Goal: Task Accomplishment & Management: Manage account settings

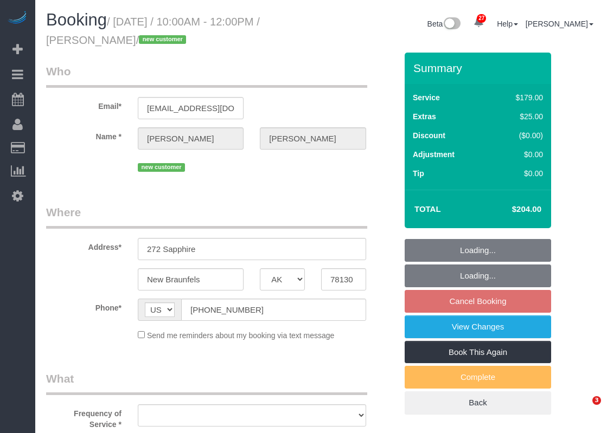
select select "[GEOGRAPHIC_DATA]"
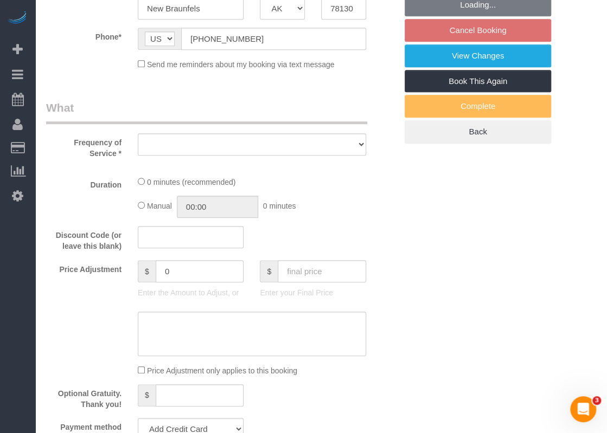
select select "object:19519"
select select "string:fspay-feb76df1-abea-4af4-8a2e-ed5c2d09acff"
select select "spot505"
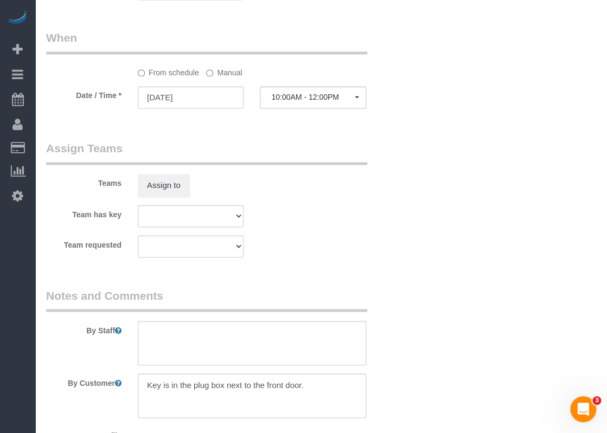
select select "3"
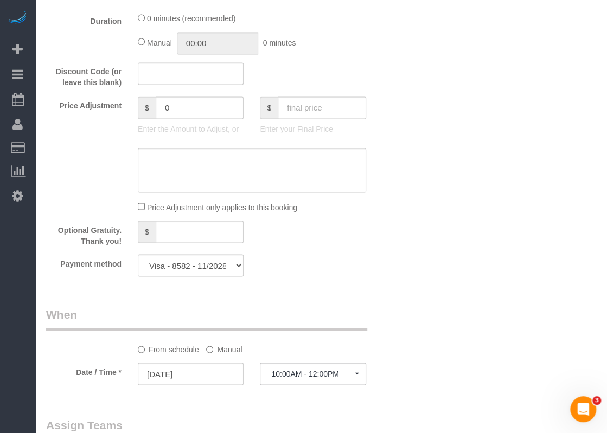
select select "object:19597"
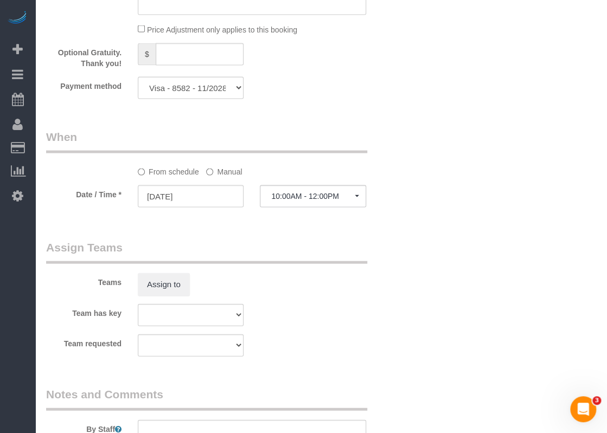
scroll to position [766, 0]
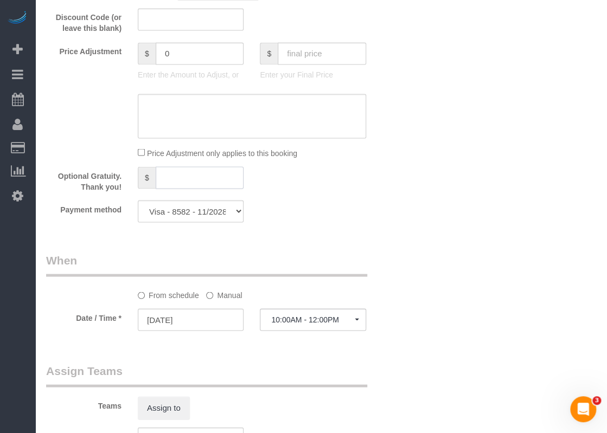
click at [187, 177] on input "text" at bounding box center [200, 177] width 88 height 22
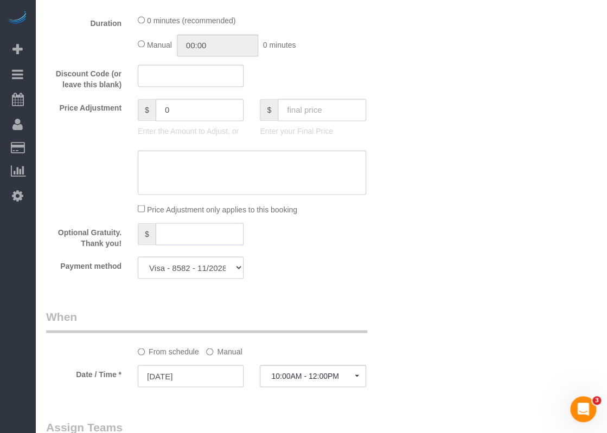
scroll to position [603, 0]
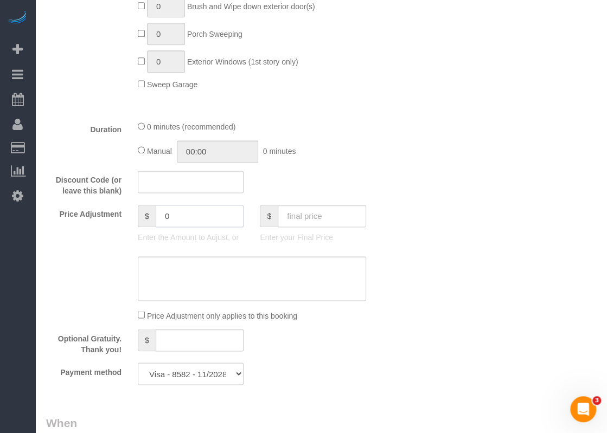
drag, startPoint x: 176, startPoint y: 222, endPoint x: 141, endPoint y: 213, distance: 35.9
click at [141, 213] on div "$ 0" at bounding box center [191, 216] width 106 height 22
type input "35"
click at [184, 183] on input "text" at bounding box center [191, 182] width 106 height 22
click at [209, 289] on textarea at bounding box center [252, 278] width 228 height 44
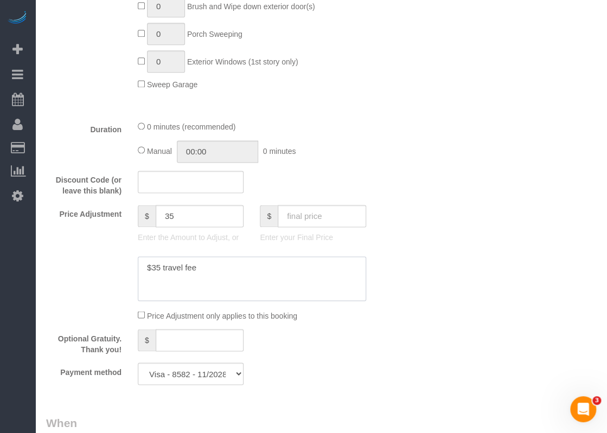
type textarea "$35 travel fee"
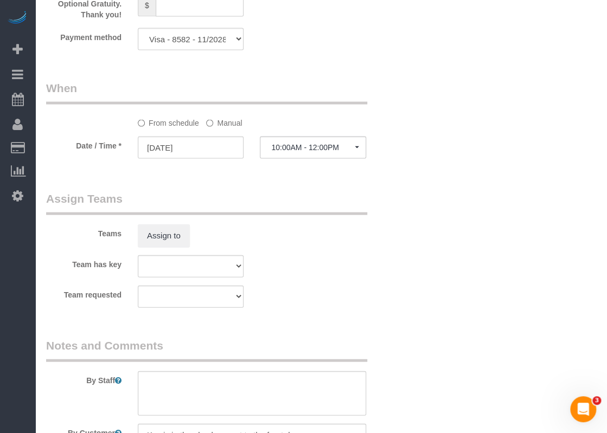
scroll to position [1037, 0]
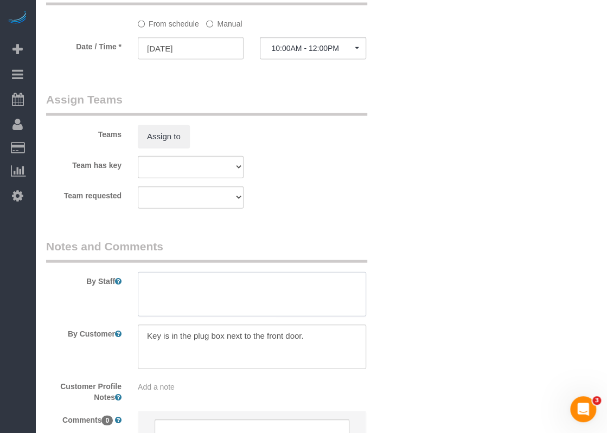
click at [231, 288] on textarea at bounding box center [252, 294] width 228 height 44
paste textarea "9-9:30am"
type textarea "*9-9:30am cleaning"
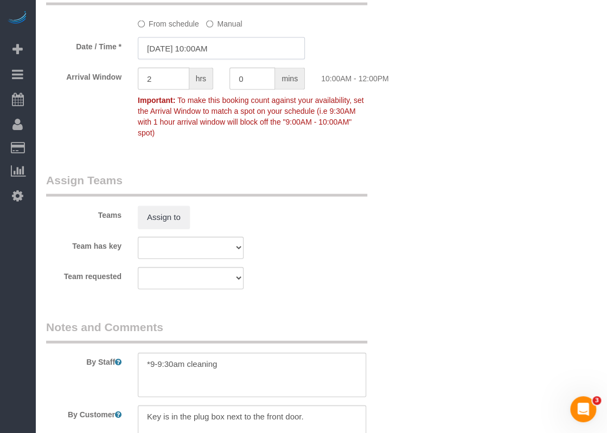
click at [255, 55] on input "[DATE] 10:00AM" at bounding box center [221, 48] width 167 height 22
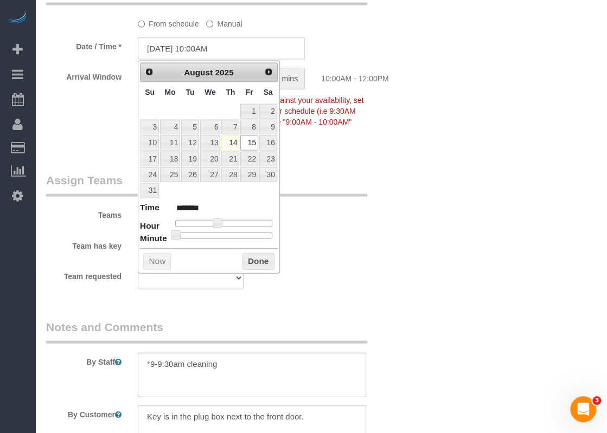
type input "[DATE] 9:00AM"
type input "******"
click at [207, 220] on div at bounding box center [223, 223] width 97 height 7
click at [263, 256] on button "Done" at bounding box center [258, 261] width 32 height 17
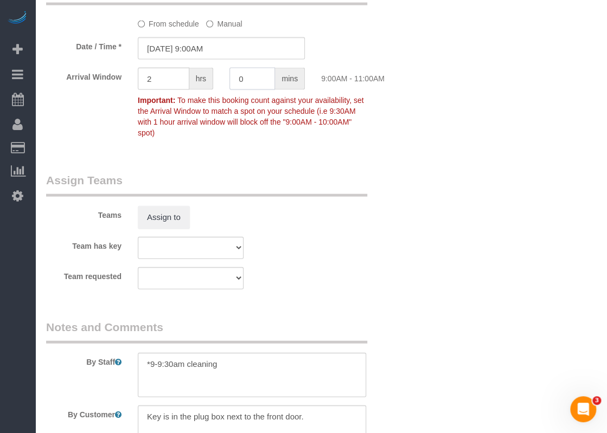
drag, startPoint x: 254, startPoint y: 80, endPoint x: 217, endPoint y: 80, distance: 37.4
click at [217, 80] on div "Arrival Window 2 hrs 0 mins 9:00AM - 11:00AM Important: To make this booking co…" at bounding box center [221, 105] width 367 height 75
type input "39"
click at [129, 73] on div "Arrival Window 2 hrs 39 mins 9:00AM - 11:39AM Important: To make this booking c…" at bounding box center [221, 105] width 367 height 75
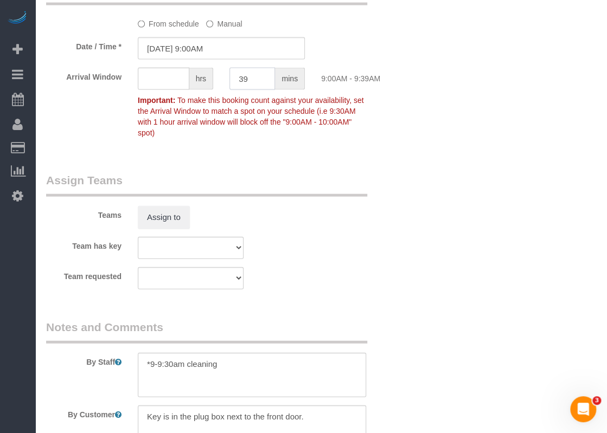
click at [265, 78] on input "39" at bounding box center [252, 79] width 46 height 22
type input "30"
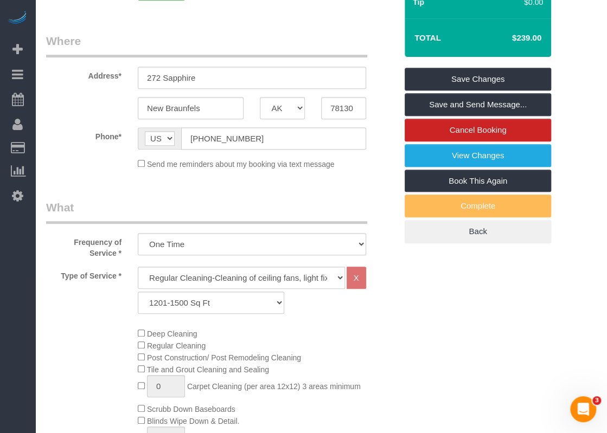
scroll to position [115, 0]
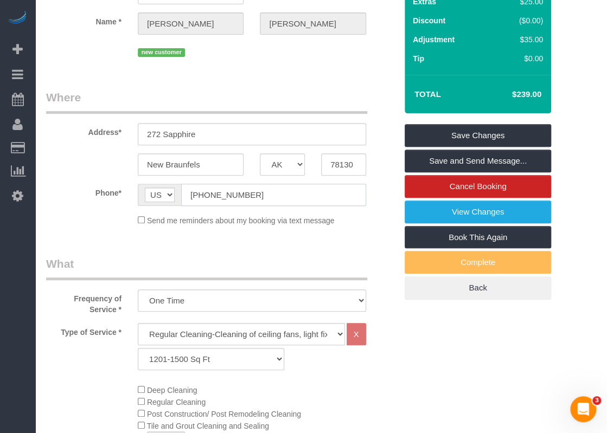
click at [278, 196] on input "[PHONE_NUMBER]" at bounding box center [273, 195] width 185 height 22
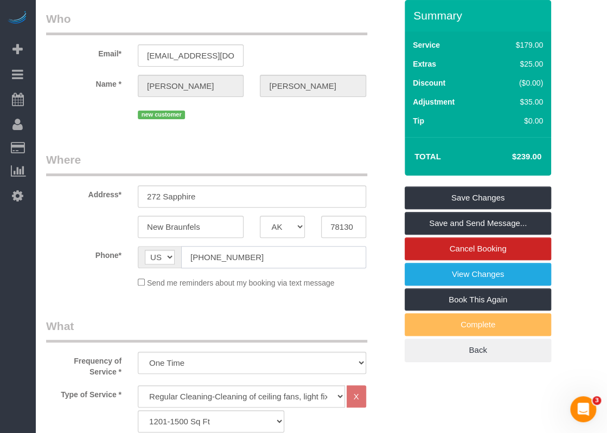
scroll to position [0, 0]
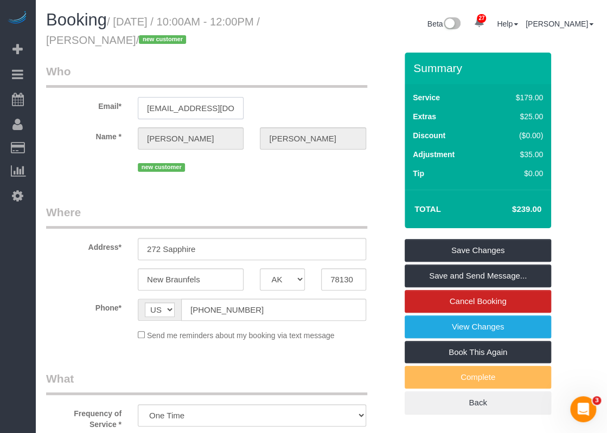
click at [222, 112] on input "[EMAIL_ADDRESS][DOMAIN_NAME]" at bounding box center [191, 108] width 106 height 22
click at [490, 249] on link "Save Changes" at bounding box center [477, 250] width 146 height 23
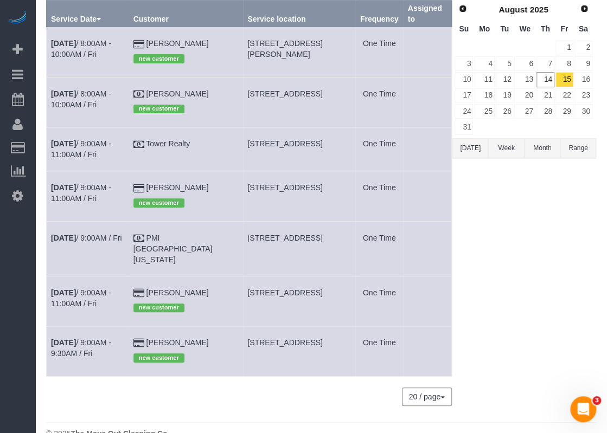
scroll to position [108, 0]
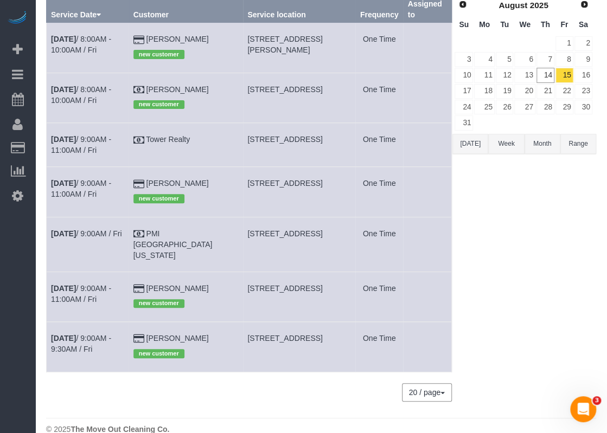
drag, startPoint x: 231, startPoint y: 327, endPoint x: 281, endPoint y: 336, distance: 50.7
click at [281, 336] on tr "[DATE] 9:00AM - 9:30AM / Fri [PERSON_NAME] new customer [STREET_ADDRESS] One Ti…" at bounding box center [249, 347] width 405 height 50
click at [281, 336] on td "[STREET_ADDRESS]" at bounding box center [299, 347] width 112 height 50
drag, startPoint x: 278, startPoint y: 338, endPoint x: 238, endPoint y: 326, distance: 41.5
click at [243, 326] on td "[STREET_ADDRESS]" at bounding box center [299, 347] width 112 height 50
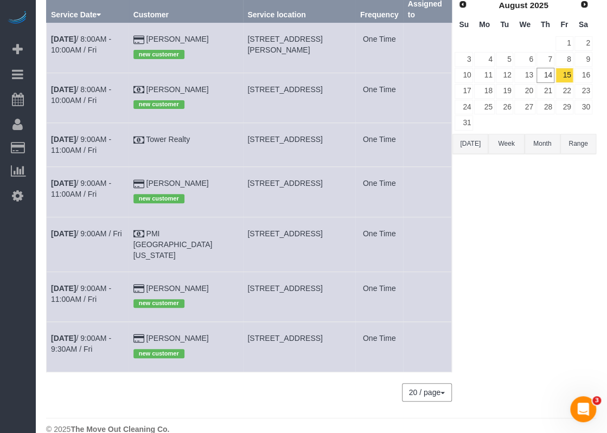
copy span "[STREET_ADDRESS]"
click at [547, 73] on link "14" at bounding box center [545, 75] width 18 height 15
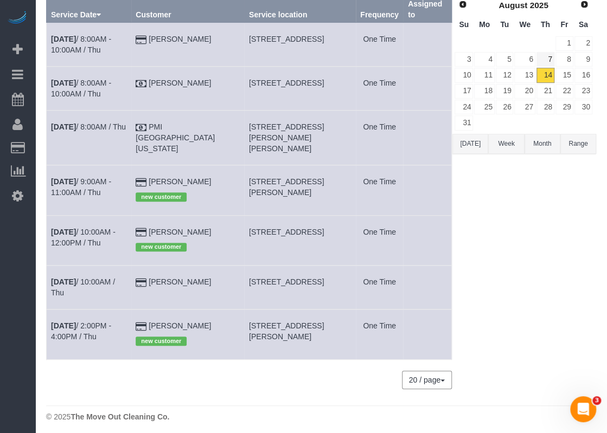
scroll to position [101, 0]
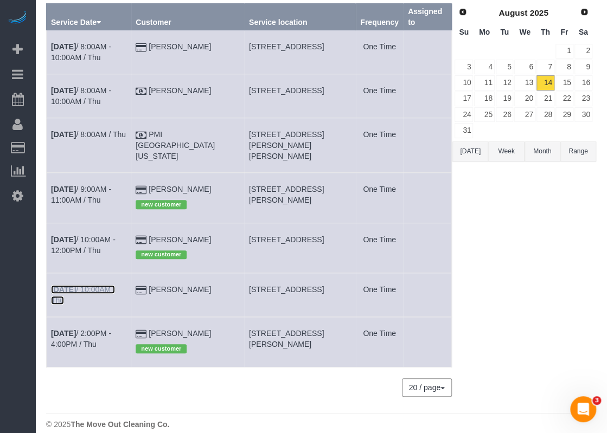
click at [107, 285] on link "[DATE] 10:00AM / Thu" at bounding box center [83, 295] width 64 height 20
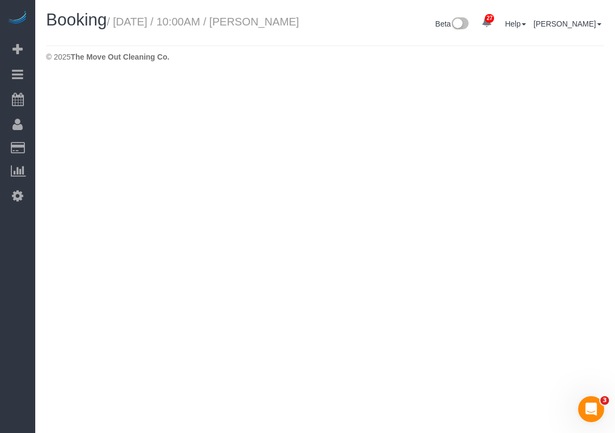
select select "[GEOGRAPHIC_DATA]"
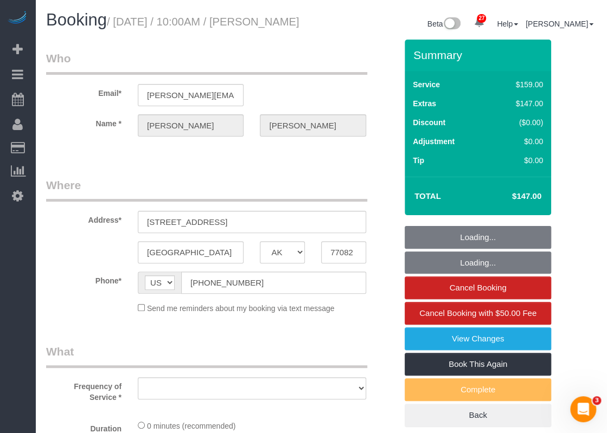
select select "string:fspay-f774e71e-4e27-494e-9dda-aa600ba2fbfd"
select select "3"
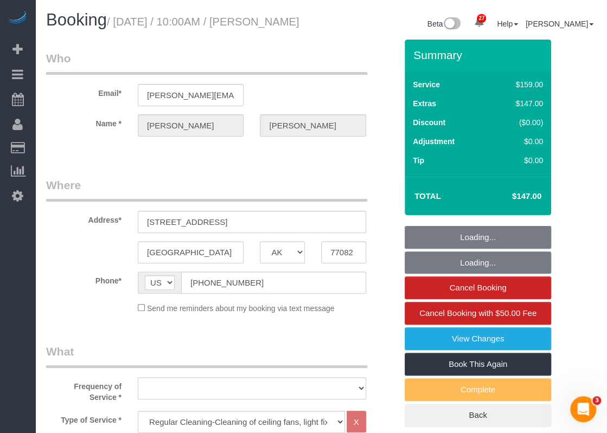
select select "object:20307"
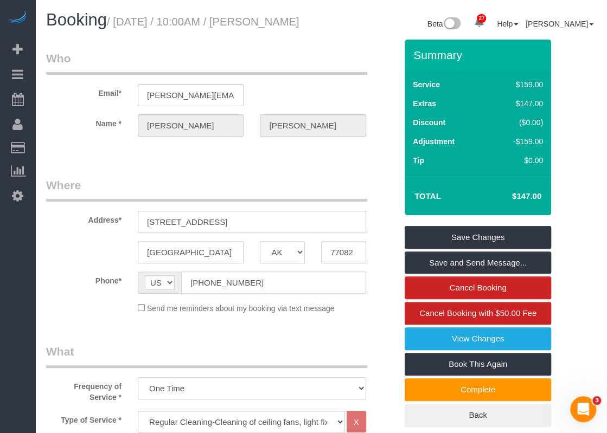
click at [255, 294] on input "[PHONE_NUMBER]" at bounding box center [273, 283] width 185 height 22
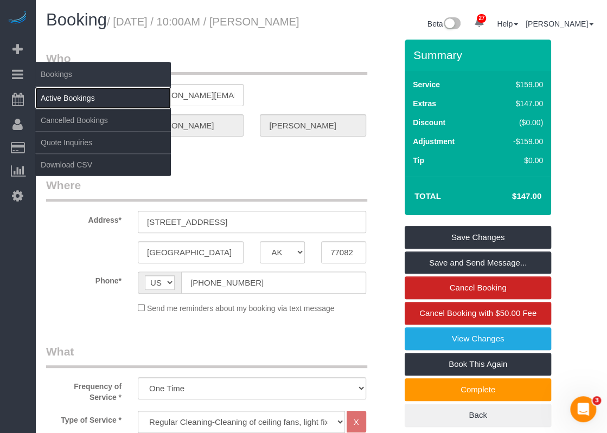
click at [58, 98] on link "Active Bookings" at bounding box center [103, 98] width 136 height 22
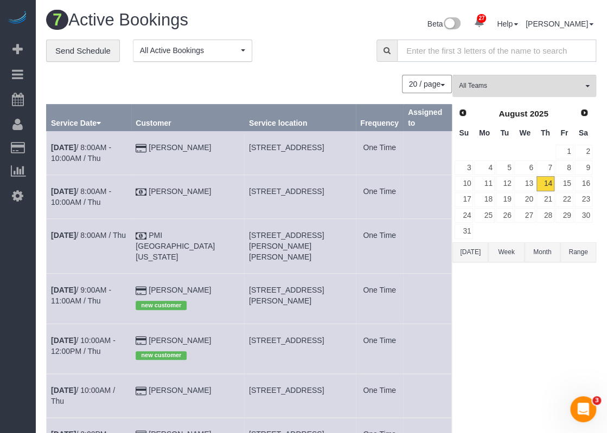
click at [438, 52] on input "text" at bounding box center [496, 51] width 199 height 22
paste input "[EMAIL_ADDRESS][DOMAIN_NAME]"
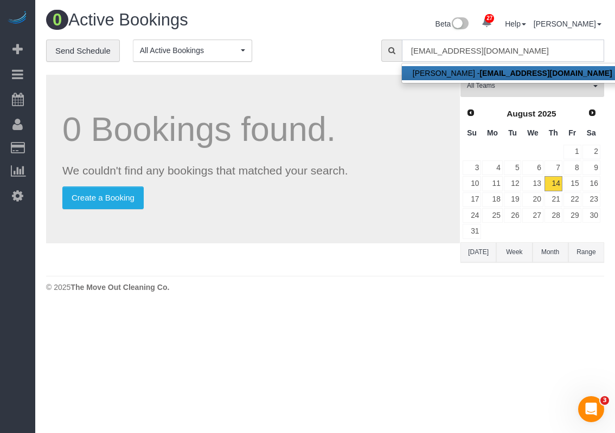
type input "[EMAIL_ADDRESS][DOMAIN_NAME]"
click at [444, 72] on link "[PERSON_NAME] - [EMAIL_ADDRESS][DOMAIN_NAME]" at bounding box center [512, 73] width 221 height 14
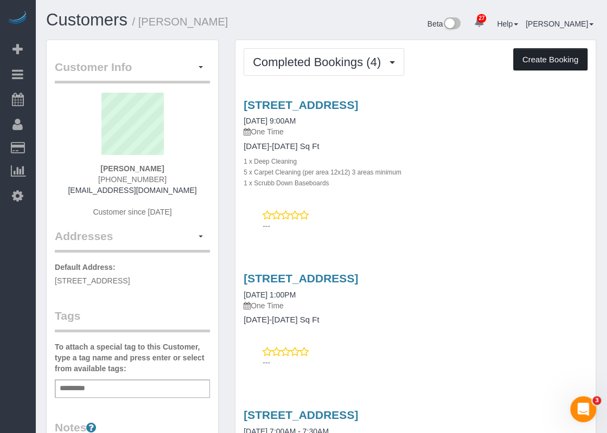
click at [566, 54] on button "Create Booking" at bounding box center [550, 59] width 74 height 23
select select "[GEOGRAPHIC_DATA]"
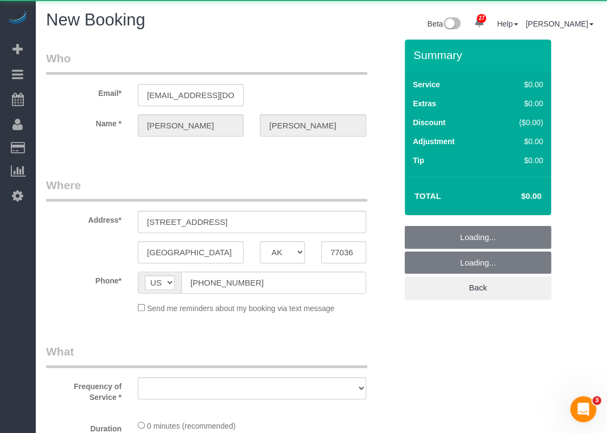
select select "object:21268"
select select "string:fspay-58b6acfd-dadf-485f-a7cc-463b00529065"
select select "3"
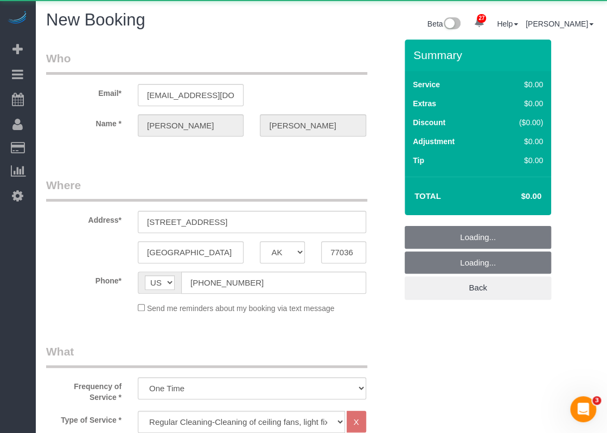
select select "object:21338"
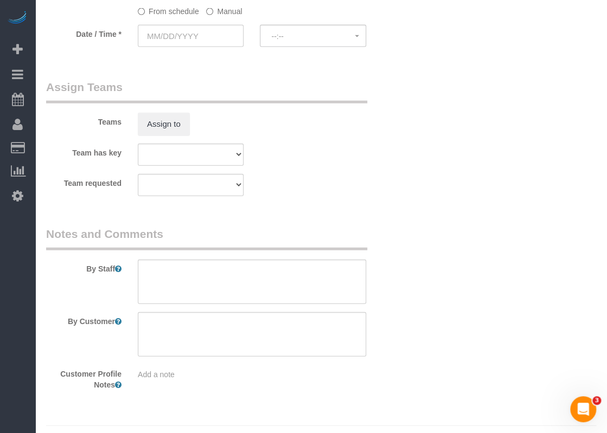
scroll to position [868, 0]
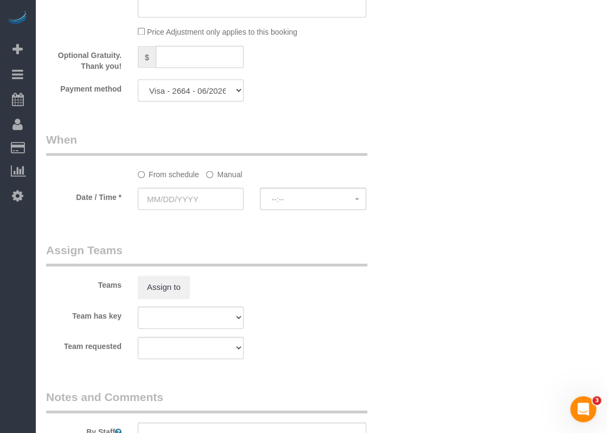
click at [183, 97] on select "Visa - 4674 - 07/2028 Visa - 2664 - 06/2026 Add Credit Card ─────────────── Cas…" at bounding box center [191, 90] width 106 height 22
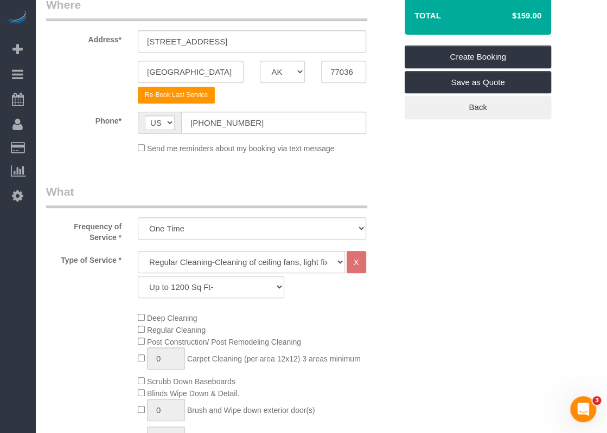
scroll to position [54, 0]
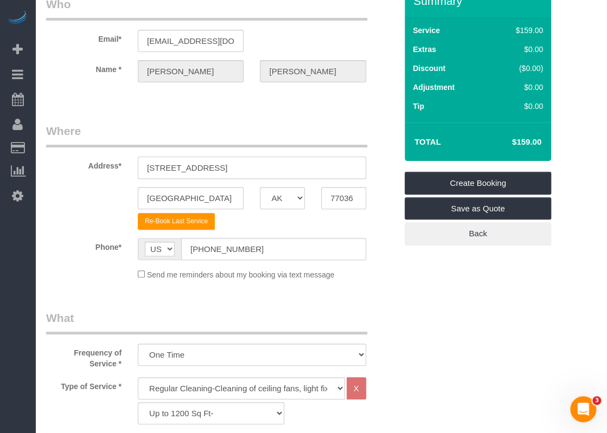
drag, startPoint x: 294, startPoint y: 166, endPoint x: 139, endPoint y: 166, distance: 155.1
click at [139, 166] on input "[STREET_ADDRESS]" at bounding box center [252, 168] width 228 height 22
paste input "[STREET_ADDRESS]"
drag, startPoint x: 215, startPoint y: 165, endPoint x: 242, endPoint y: 162, distance: 27.3
click at [242, 162] on input "[STREET_ADDRESS]" at bounding box center [252, 168] width 228 height 22
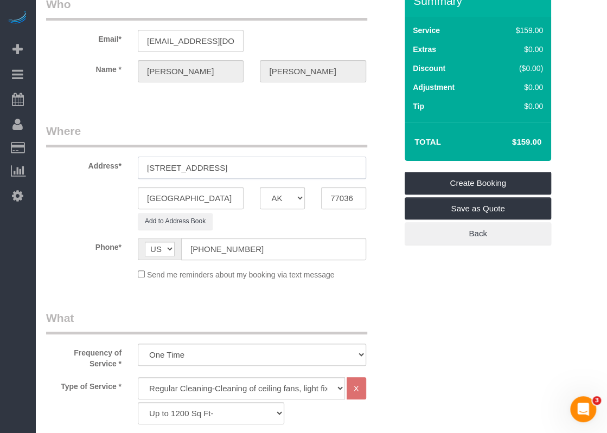
type input "[STREET_ADDRESS]"
drag, startPoint x: 210, startPoint y: 200, endPoint x: 113, endPoint y: 185, distance: 98.2
click at [113, 185] on sui-booking-address "Address* [STREET_ADDRESS] [GEOGRAPHIC_DATA] AK AL AR AZ CA CO CT DC DE [GEOGRAP…" at bounding box center [221, 176] width 350 height 107
paste input "Cypress"
type input "Cypress"
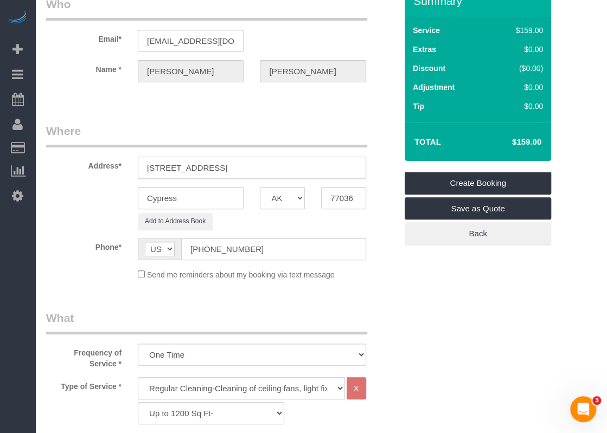
drag, startPoint x: 279, startPoint y: 170, endPoint x: 230, endPoint y: 168, distance: 48.9
click at [230, 168] on input "[STREET_ADDRESS]" at bounding box center [252, 168] width 228 height 22
type input "[STREET_ADDRESS]"
drag, startPoint x: 362, startPoint y: 196, endPoint x: 292, endPoint y: 196, distance: 69.9
click at [292, 196] on div "Cypress AK AL AR AZ CA CO CT DC DE [GEOGRAPHIC_DATA] [GEOGRAPHIC_DATA] HI IA ID…" at bounding box center [221, 198] width 367 height 22
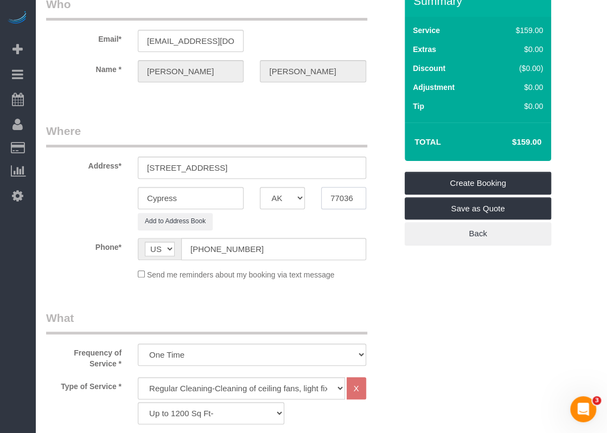
paste input "429"
type input "77429"
drag, startPoint x: 220, startPoint y: 163, endPoint x: 211, endPoint y: 164, distance: 8.7
click at [211, 164] on input "[STREET_ADDRESS]" at bounding box center [252, 168] width 228 height 22
type input "[STREET_ADDRESS]"
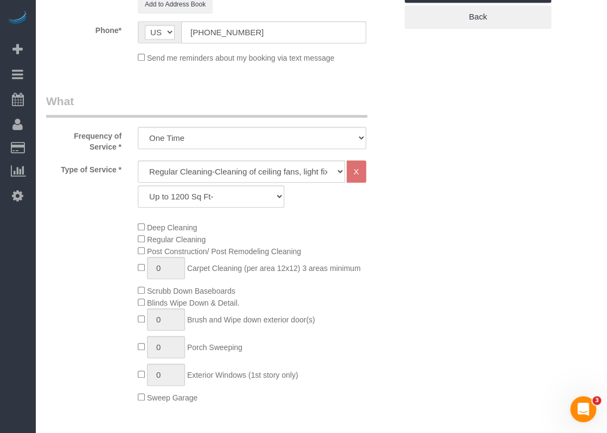
scroll to position [163, 0]
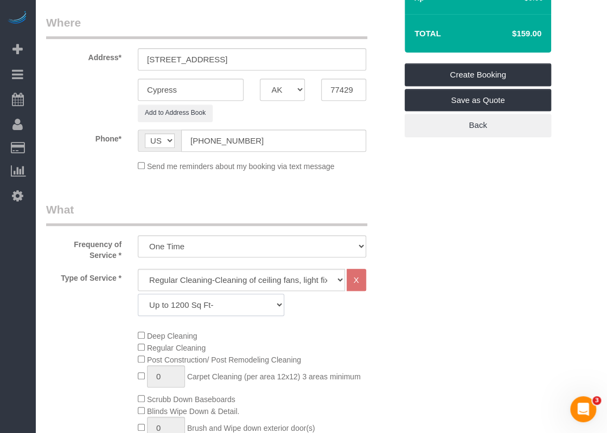
click at [209, 305] on select "Up to 1200 Sq Ft- [DATE]-[DATE] Sq Ft [DATE]-[DATE] Sq Ft [DATE]-[DATE] Sq Ft […" at bounding box center [211, 305] width 146 height 22
select select "66"
click at [138, 294] on select "Up to 1200 Sq Ft- [DATE]-[DATE] Sq Ft [DATE]-[DATE] Sq Ft [DATE]-[DATE] Sq Ft […" at bounding box center [211, 305] width 146 height 22
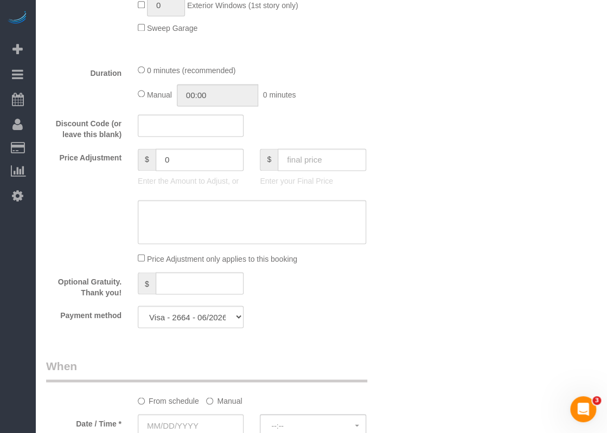
scroll to position [705, 0]
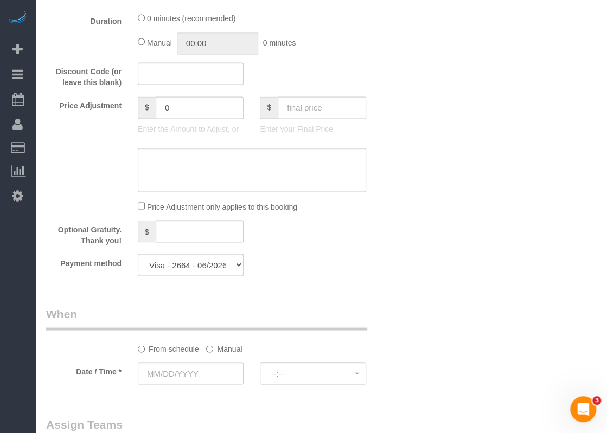
click at [209, 344] on label "Manual" at bounding box center [224, 346] width 36 height 15
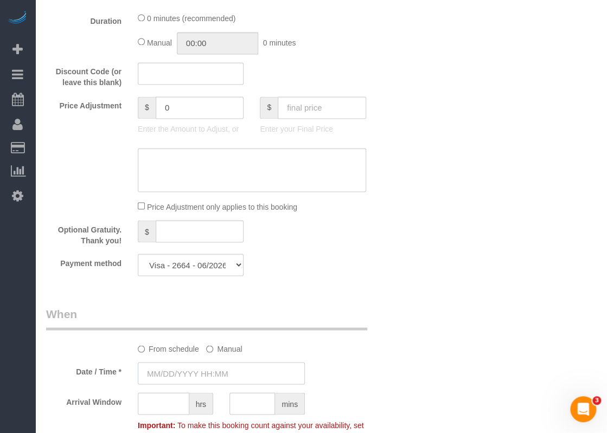
click at [210, 375] on input "text" at bounding box center [221, 373] width 167 height 22
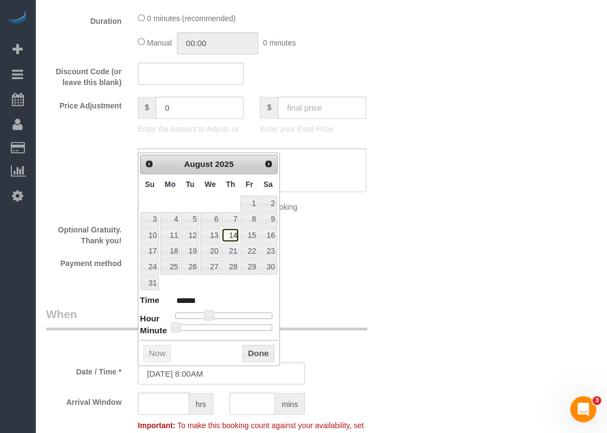
click at [229, 235] on link "14" at bounding box center [230, 235] width 18 height 15
type input "[DATE] 9:00AM"
type input "******"
type input "[DATE] 10:00AM"
type input "*******"
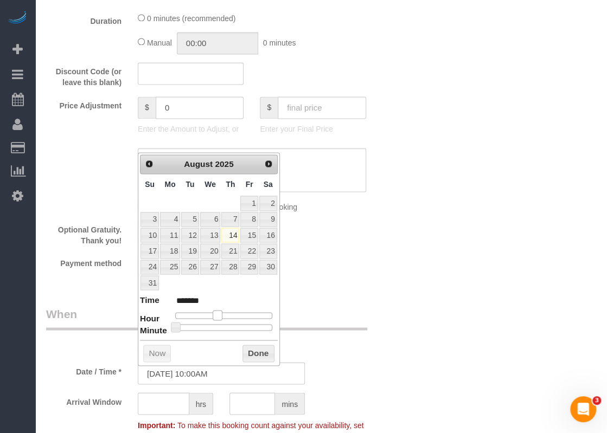
type input "[DATE] 11:00AM"
type input "*******"
type input "[DATE] 12:00PM"
type input "*******"
type input "[DATE] 1:00PM"
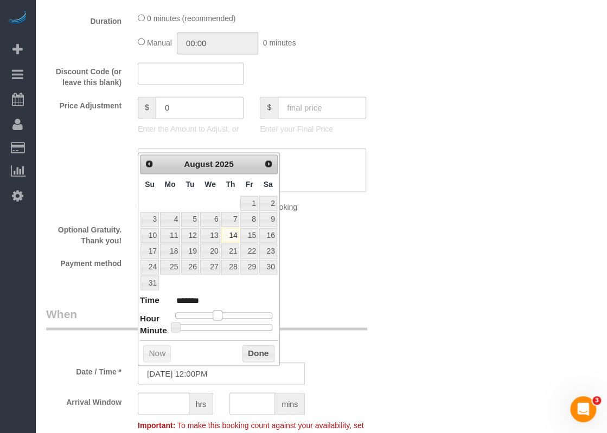
type input "******"
drag, startPoint x: 205, startPoint y: 311, endPoint x: 227, endPoint y: 316, distance: 22.4
click at [227, 316] on span at bounding box center [230, 315] width 10 height 10
click at [249, 354] on button "Done" at bounding box center [258, 353] width 32 height 17
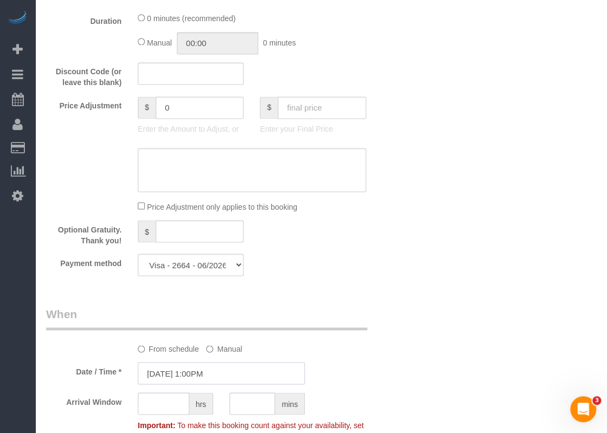
click at [243, 368] on input "[DATE] 1:00PM" at bounding box center [221, 373] width 167 height 22
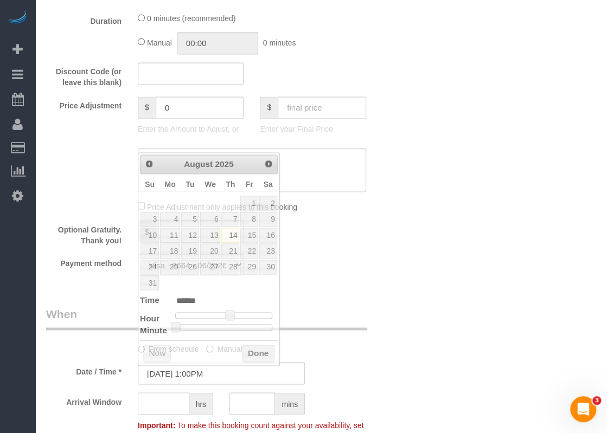
click at [170, 401] on input "text" at bounding box center [164, 404] width 52 height 22
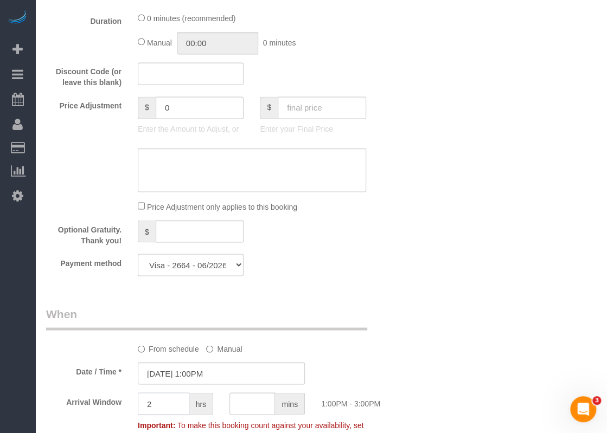
type input "2"
click at [348, 368] on div "Date / Time * [DATE] 1:00PM" at bounding box center [221, 373] width 367 height 22
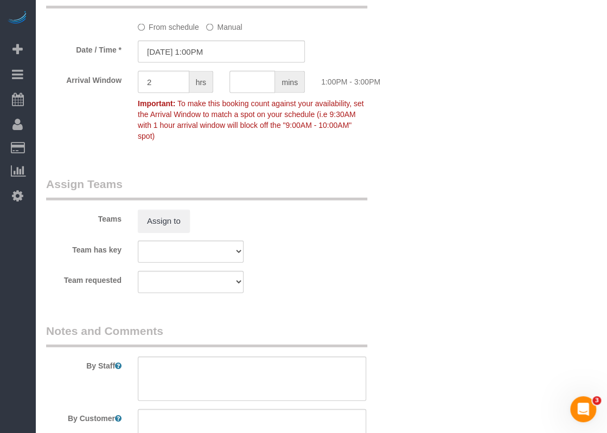
scroll to position [930, 0]
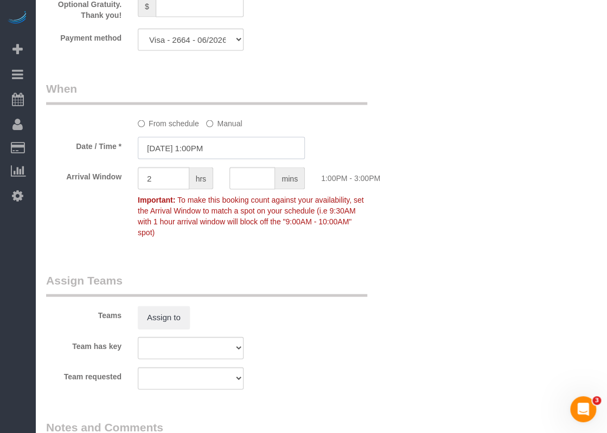
click at [200, 147] on input "[DATE] 1:00PM" at bounding box center [221, 148] width 167 height 22
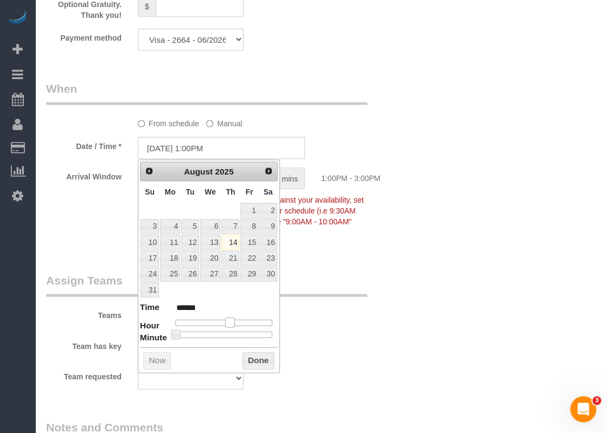
type input "[DATE] 12:00PM"
type input "*******"
drag, startPoint x: 228, startPoint y: 320, endPoint x: 222, endPoint y: 322, distance: 5.5
click at [222, 322] on span at bounding box center [226, 323] width 10 height 10
click at [254, 357] on button "Done" at bounding box center [258, 360] width 32 height 17
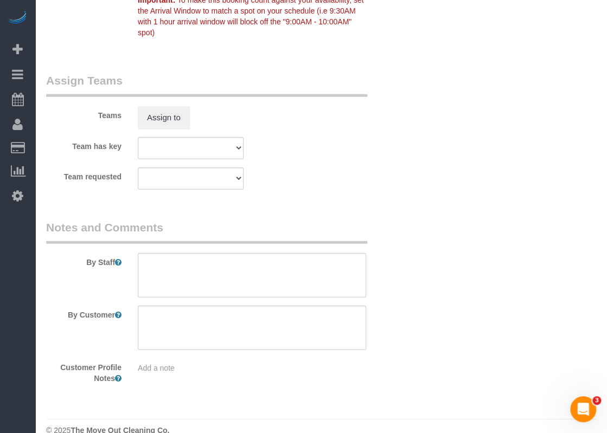
scroll to position [1147, 0]
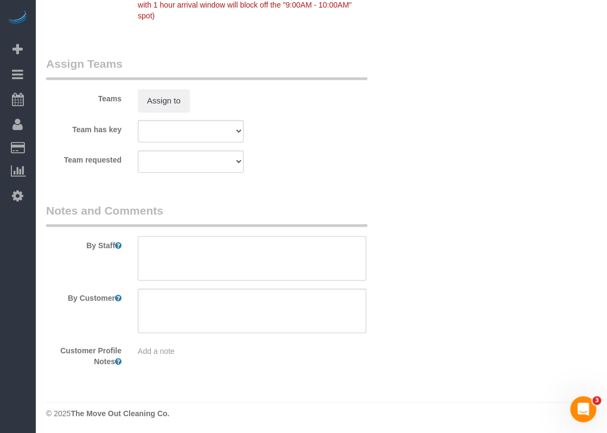
click at [273, 274] on textarea at bounding box center [252, 258] width 228 height 44
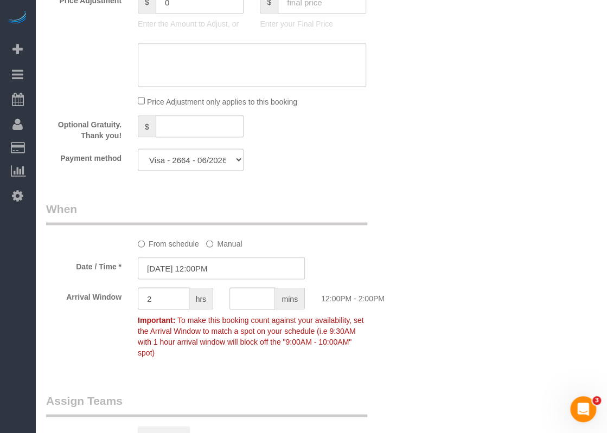
scroll to position [713, 0]
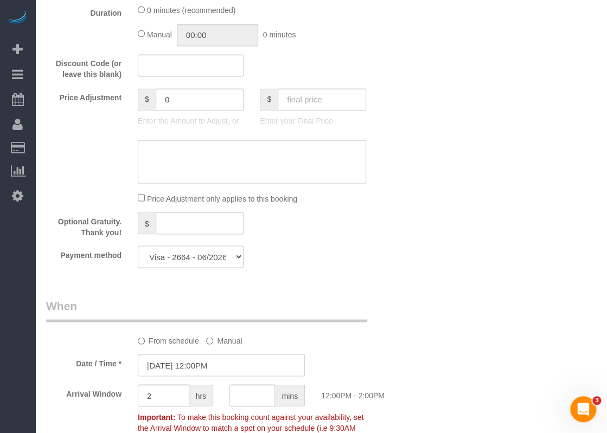
click at [224, 259] on select "Visa - 4674 - 07/2028 Visa - 2664 - 06/2026 Add Credit Card ─────────────── Cas…" at bounding box center [191, 257] width 106 height 22
select select "string:fspay"
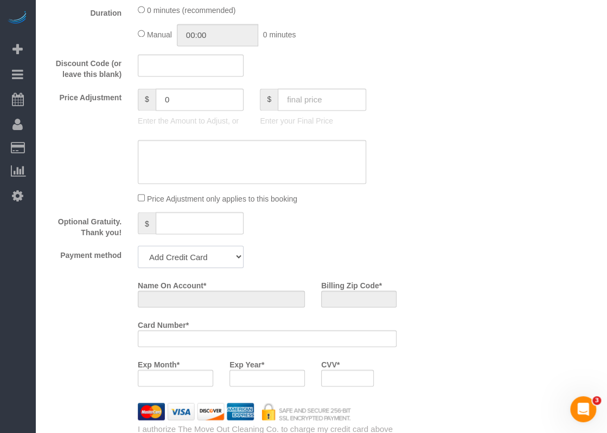
scroll to position [895, 0]
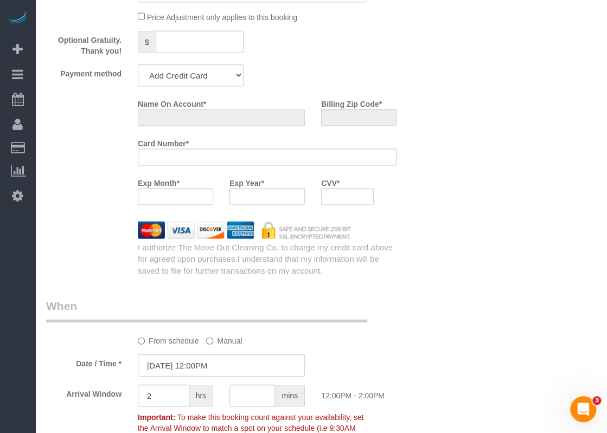
click at [219, 117] on input "Name On Account *" at bounding box center [221, 117] width 167 height 17
click at [265, 204] on div at bounding box center [266, 196] width 75 height 17
click at [343, 119] on input "Billing Zip Code *" at bounding box center [358, 117] width 75 height 17
paste input "77450"
type input "77450"
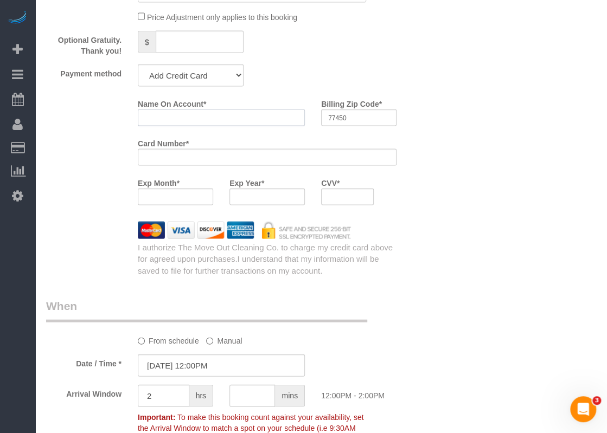
click at [234, 115] on input "Name On Account *" at bounding box center [221, 117] width 167 height 17
paste input "[PERSON_NAME]"
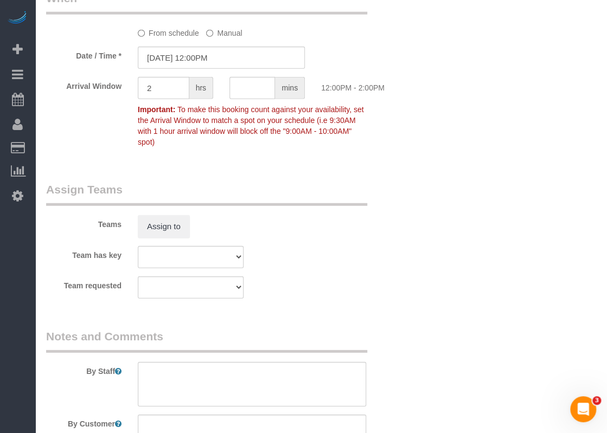
scroll to position [1328, 0]
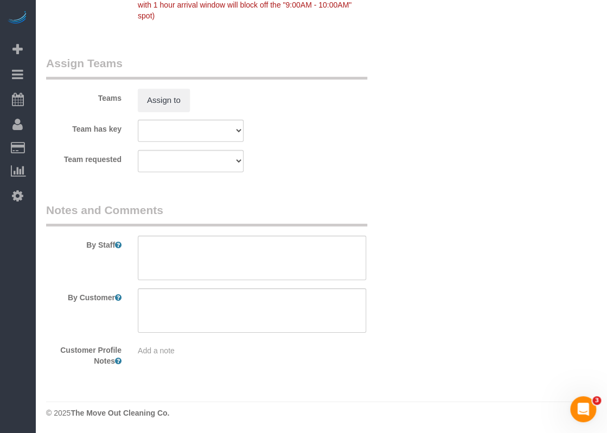
type input "[PERSON_NAME]"
click at [209, 264] on textarea at bounding box center [252, 258] width 228 height 44
paste textarea "either 8327 or 8329"
click at [147, 247] on textarea at bounding box center [252, 258] width 228 height 44
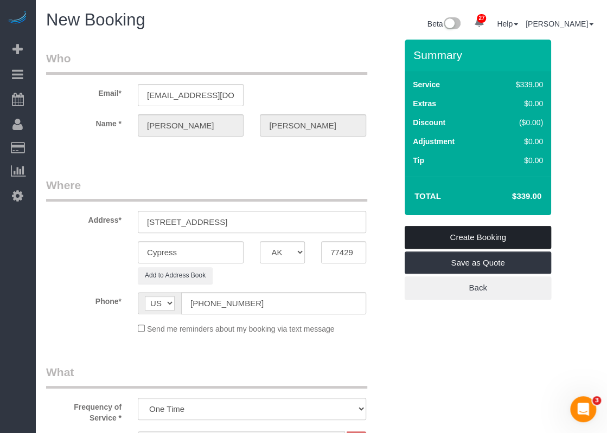
type textarea "code is either 8327 or 8329"
click at [476, 230] on link "Create Booking" at bounding box center [477, 237] width 146 height 23
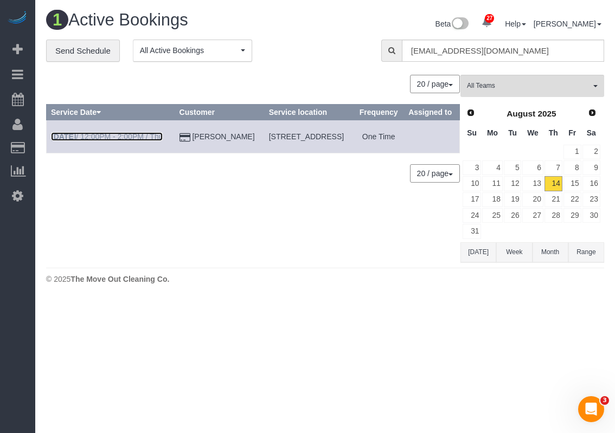
click at [124, 141] on link "[DATE] 12:00PM - 2:00PM / Thu" at bounding box center [107, 136] width 112 height 9
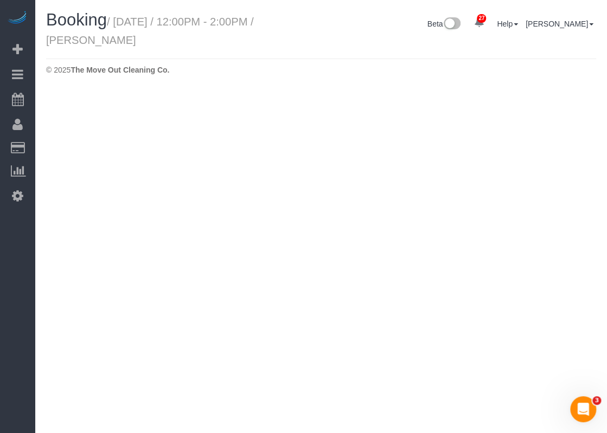
select select "[GEOGRAPHIC_DATA]"
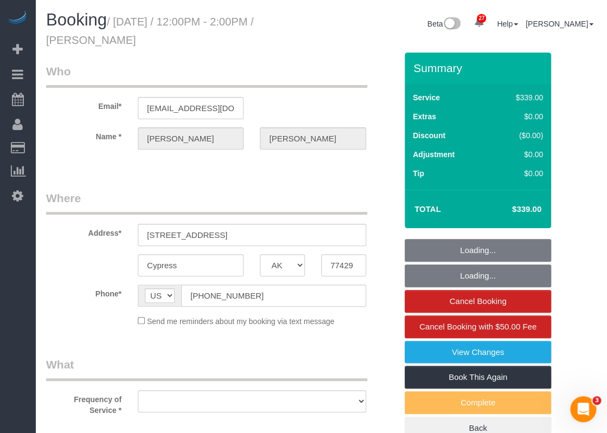
select select "object:21864"
select select "string:fspay-7aec7664-def2-4e07-800b-62ea04eff5aa"
select select "spot549"
select select "object:21942"
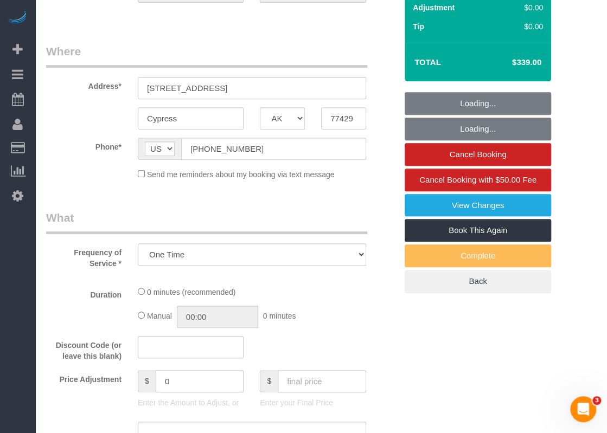
select select "3"
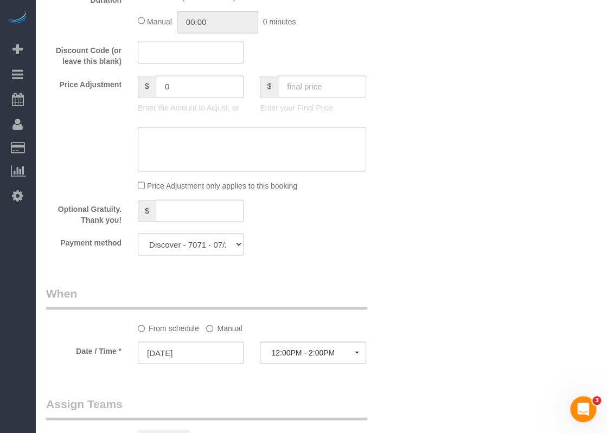
scroll to position [813, 0]
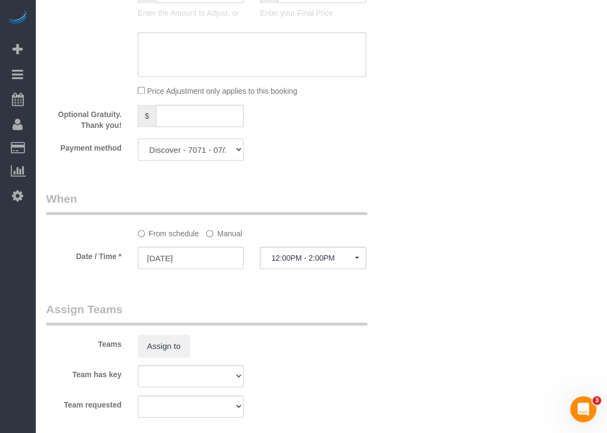
click at [236, 151] on select "Discover - 7071 - 07/2029 Visa - 4674 - 07/2028 Visa - 2664 - 06/2026 Add Credi…" at bounding box center [191, 149] width 106 height 22
click at [373, 148] on div "Payment method Discover - 7071 - 07/2029 Visa - 4674 - 07/2028 Visa - 2664 - 06…" at bounding box center [221, 149] width 367 height 22
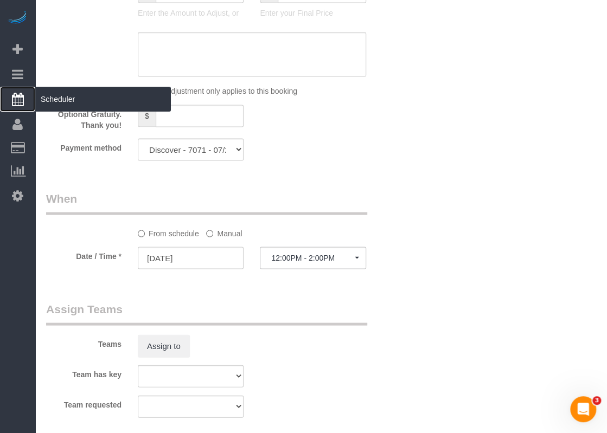
click at [47, 98] on span "Scheduler" at bounding box center [103, 99] width 136 height 25
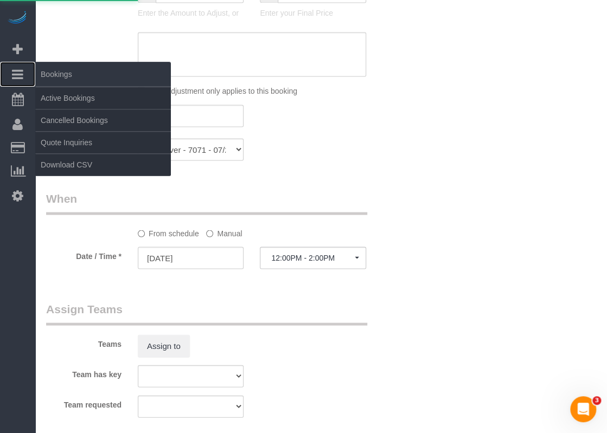
click at [24, 74] on link "Bookings" at bounding box center [17, 74] width 35 height 25
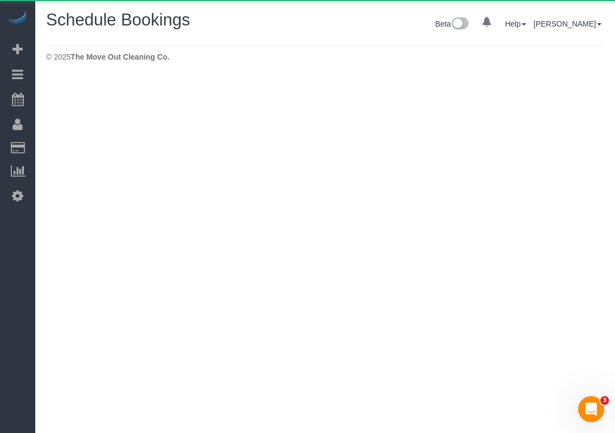
click at [65, 93] on body "0 Beta Your Notifications You have 0 alerts Add Booking Bookings Active Booking…" at bounding box center [307, 216] width 615 height 433
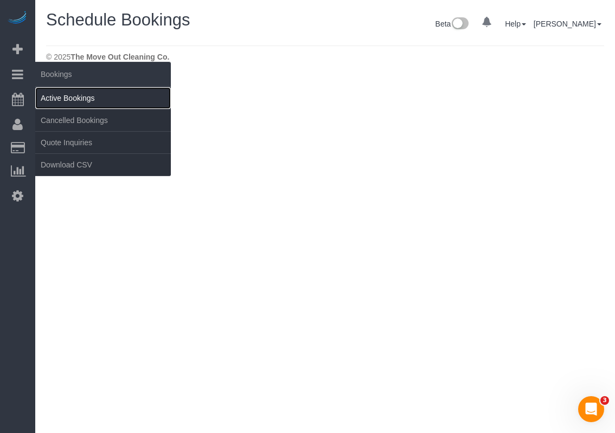
click at [64, 95] on link "Active Bookings" at bounding box center [103, 98] width 136 height 22
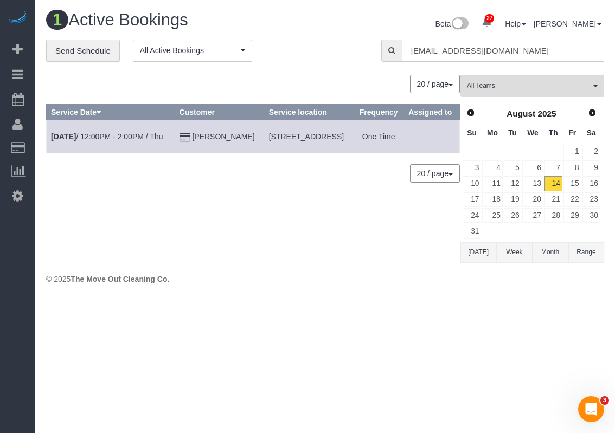
click at [506, 50] on input "[EMAIL_ADDRESS][DOMAIN_NAME]" at bounding box center [503, 51] width 202 height 22
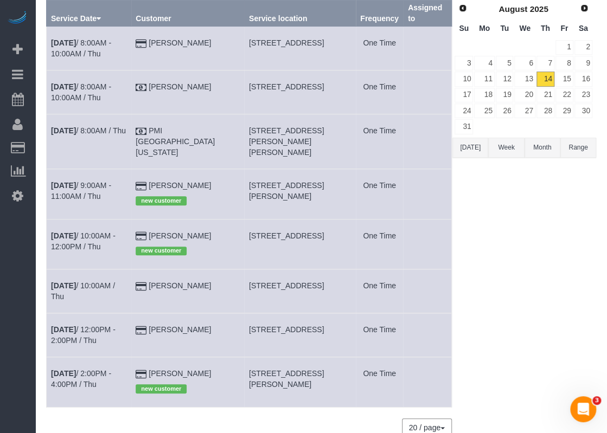
scroll to position [108, 0]
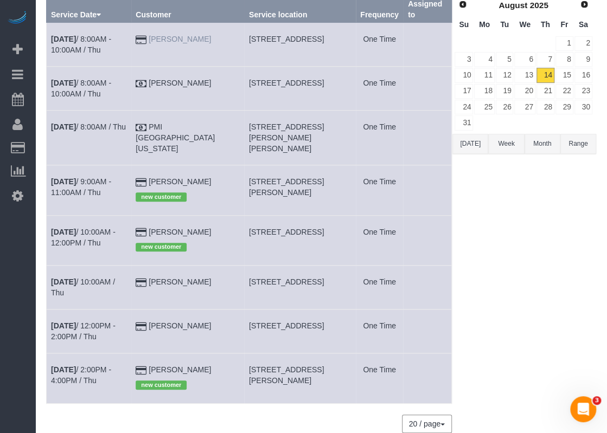
drag, startPoint x: 232, startPoint y: 41, endPoint x: 176, endPoint y: 37, distance: 56.6
click at [176, 37] on td "[PERSON_NAME]" at bounding box center [187, 45] width 113 height 44
copy link "[PERSON_NAME]"
drag, startPoint x: 243, startPoint y: 41, endPoint x: 303, endPoint y: 37, distance: 59.7
click at [303, 37] on td "[STREET_ADDRESS]" at bounding box center [299, 45] width 111 height 44
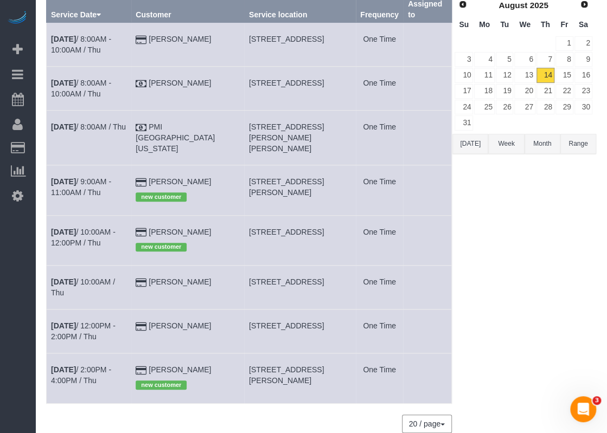
copy span "[STREET_ADDRESS]"
click at [111, 42] on link "[DATE] 8:00AM - 10:00AM / Thu" at bounding box center [81, 45] width 60 height 20
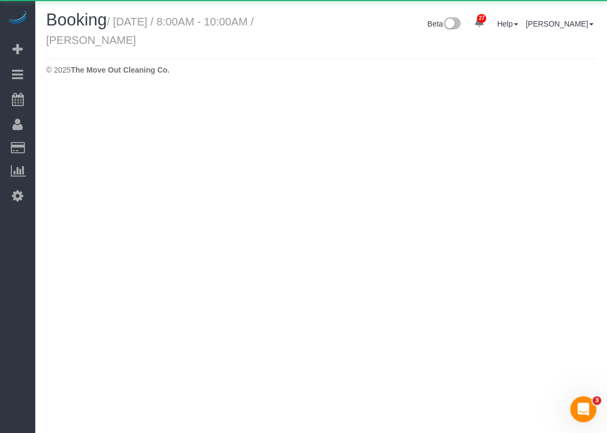
select select "[GEOGRAPHIC_DATA]"
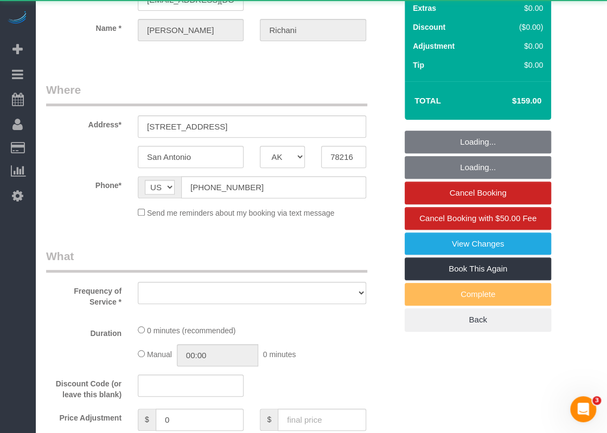
select select "object:22854"
select select "string:fspay-7d7231a9-603f-4b1c-9efe-258d08487ed2"
select select "3"
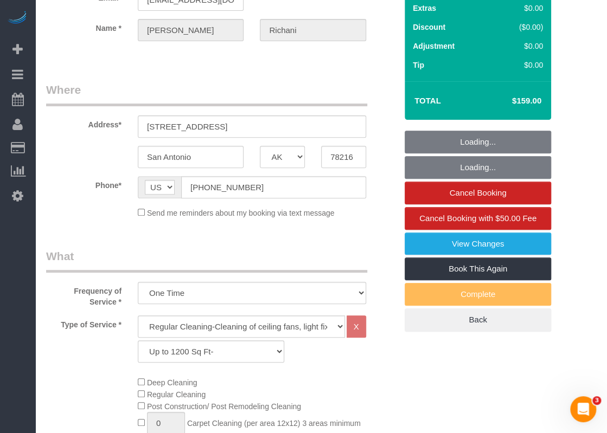
select select "spot569"
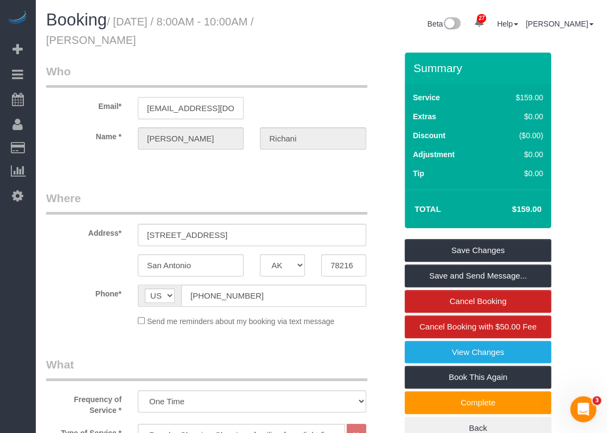
click at [184, 100] on input "[EMAIL_ADDRESS][DOMAIN_NAME]" at bounding box center [191, 108] width 106 height 22
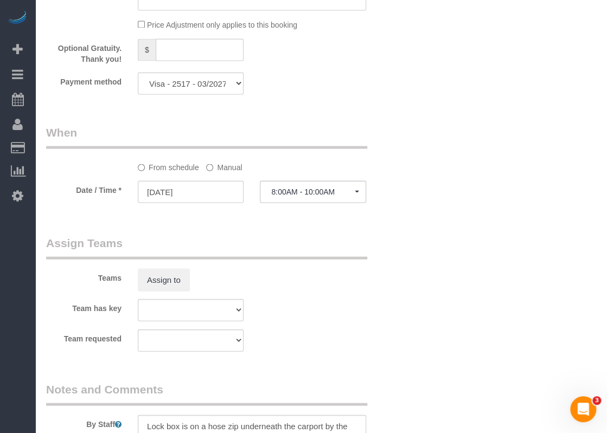
scroll to position [1116, 0]
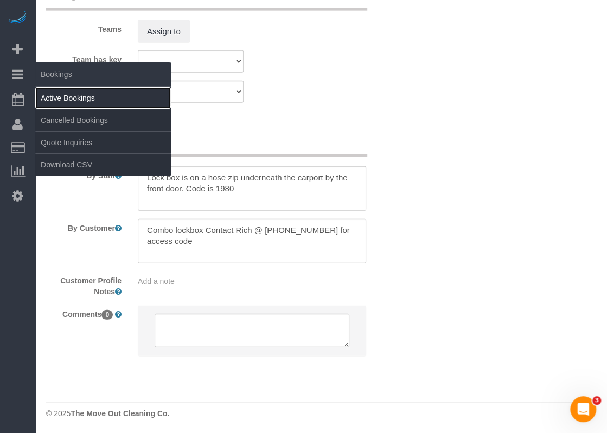
click at [44, 93] on link "Active Bookings" at bounding box center [103, 98] width 136 height 22
